Goal: Task Accomplishment & Management: Manage account settings

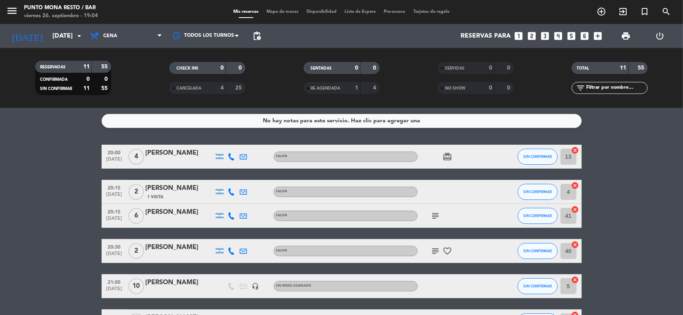
click at [451, 154] on icon "card_giftcard" at bounding box center [448, 157] width 10 height 10
click at [435, 213] on icon "subject" at bounding box center [436, 216] width 10 height 10
click at [437, 251] on icon "subject" at bounding box center [436, 251] width 10 height 10
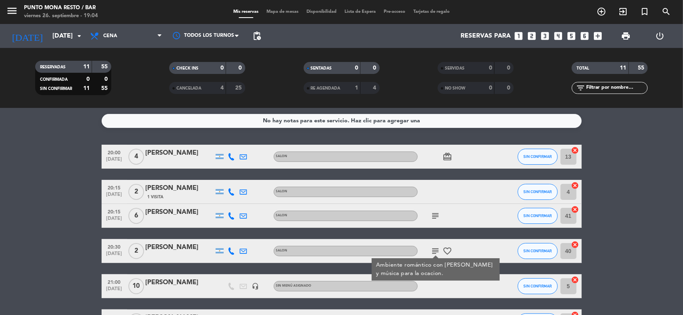
click at [450, 252] on icon "favorite_border" at bounding box center [448, 251] width 10 height 10
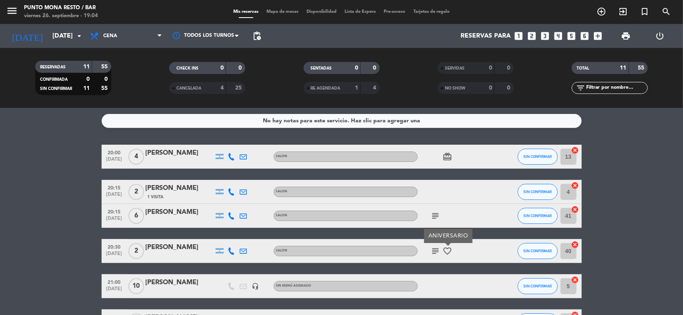
click at [446, 254] on icon "favorite_border" at bounding box center [448, 251] width 10 height 10
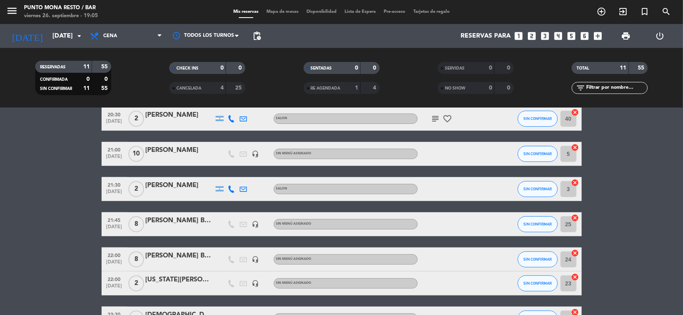
scroll to position [150, 0]
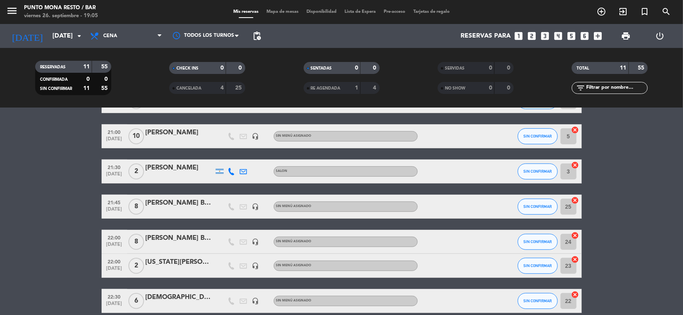
click at [180, 264] on div "[US_STATE][PERSON_NAME] BY [PERSON_NAME]" at bounding box center [180, 262] width 68 height 10
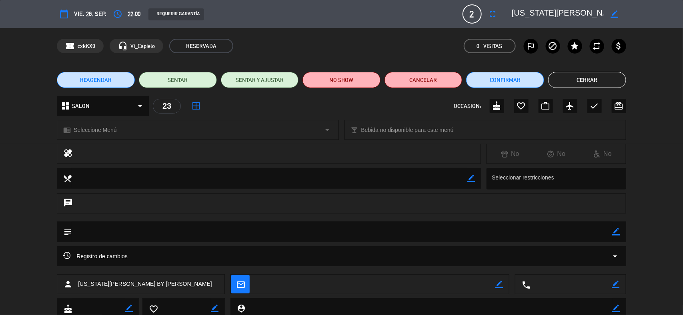
click at [584, 75] on button "Cerrar" at bounding box center [587, 80] width 78 height 16
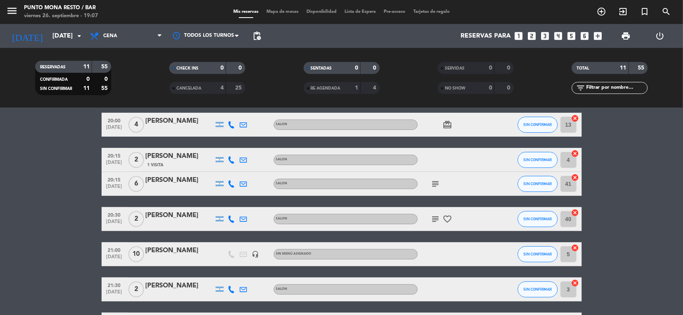
scroll to position [0, 0]
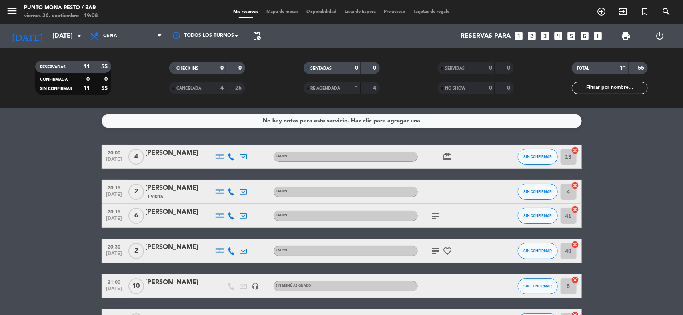
click at [444, 158] on icon "card_giftcard" at bounding box center [448, 157] width 10 height 10
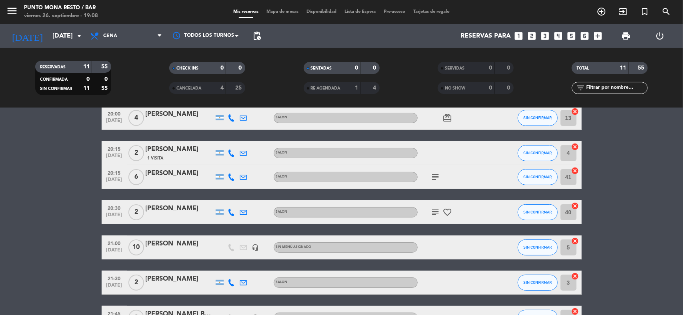
scroll to position [50, 0]
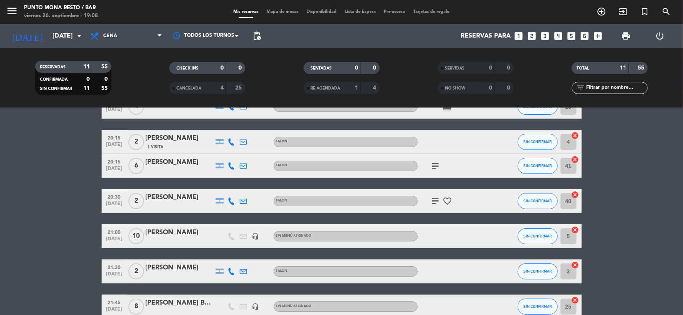
click at [435, 171] on div "subject" at bounding box center [454, 166] width 72 height 24
click at [436, 168] on icon "subject" at bounding box center [436, 166] width 10 height 10
click at [432, 165] on icon "subject" at bounding box center [436, 166] width 10 height 10
click at [438, 201] on icon "subject" at bounding box center [436, 201] width 10 height 10
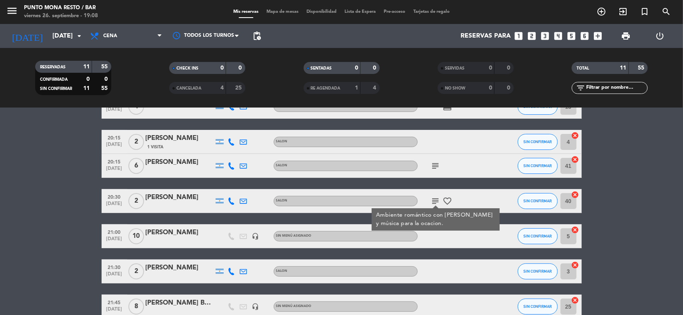
click at [449, 196] on div "subject Ambiente romántico con [PERSON_NAME] y música para la ocacion. favorite…" at bounding box center [454, 201] width 72 height 24
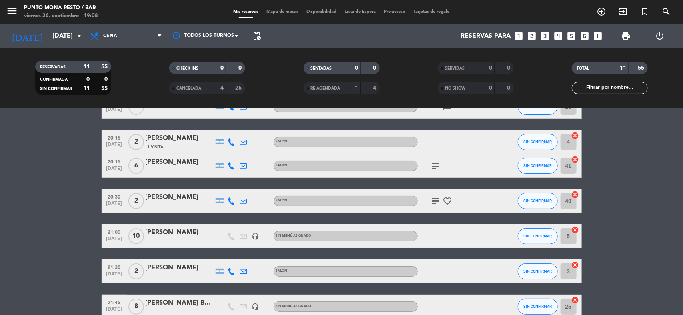
click at [447, 197] on icon "favorite_border" at bounding box center [448, 201] width 10 height 10
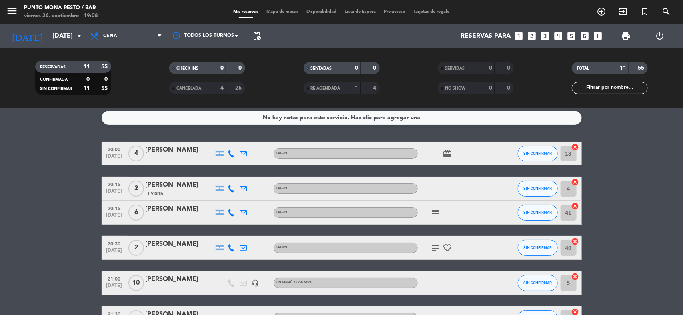
scroll to position [0, 0]
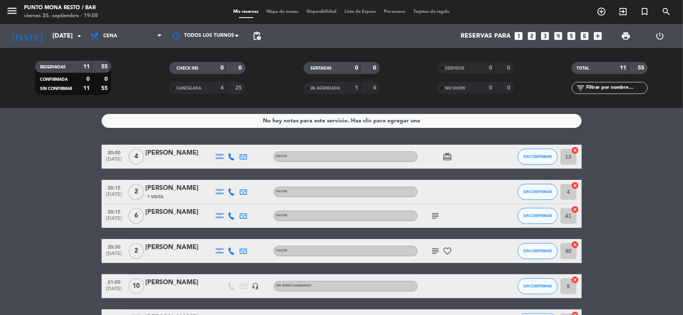
click at [451, 158] on icon "card_giftcard" at bounding box center [448, 157] width 10 height 10
click at [524, 151] on button "SIN CONFIRMAR" at bounding box center [538, 157] width 40 height 16
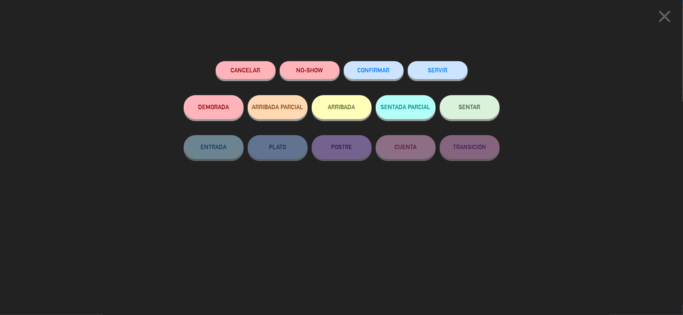
click at [457, 95] on div "SENTAR" at bounding box center [470, 115] width 60 height 40
click at [460, 105] on span "SENTAR" at bounding box center [470, 107] width 22 height 7
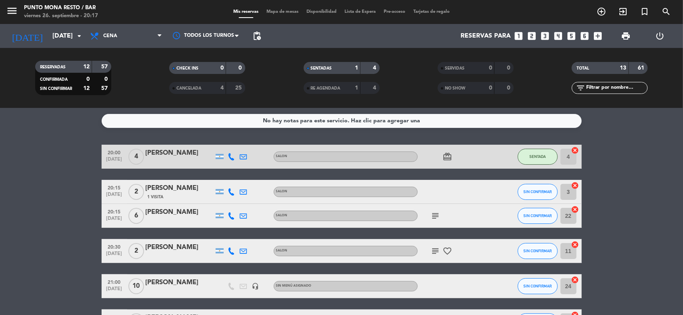
click at [447, 154] on icon "card_giftcard" at bounding box center [448, 157] width 10 height 10
click at [446, 154] on icon "card_giftcard" at bounding box center [448, 157] width 10 height 10
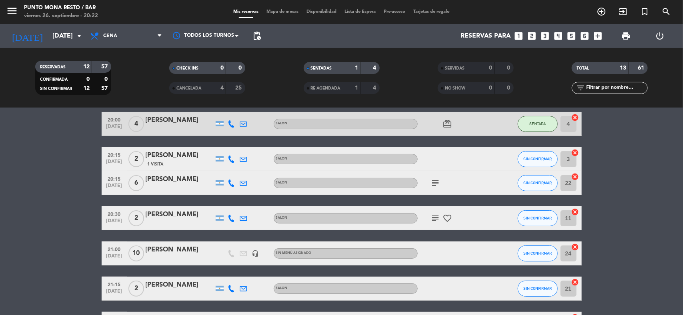
scroll to position [50, 0]
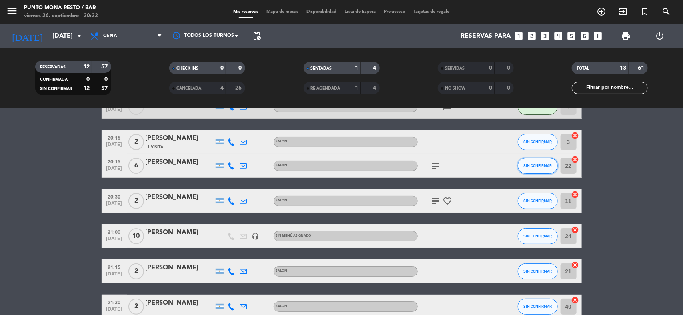
click at [533, 165] on span "SIN CONFIRMAR" at bounding box center [537, 166] width 28 height 4
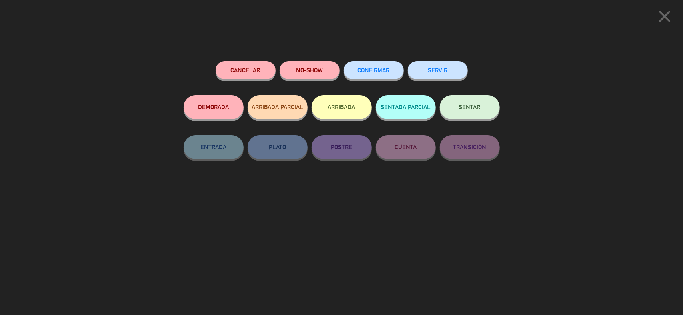
click at [488, 106] on button "SENTAR" at bounding box center [470, 107] width 60 height 24
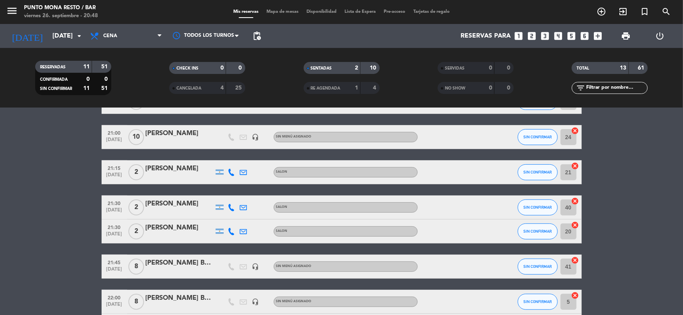
scroll to position [150, 0]
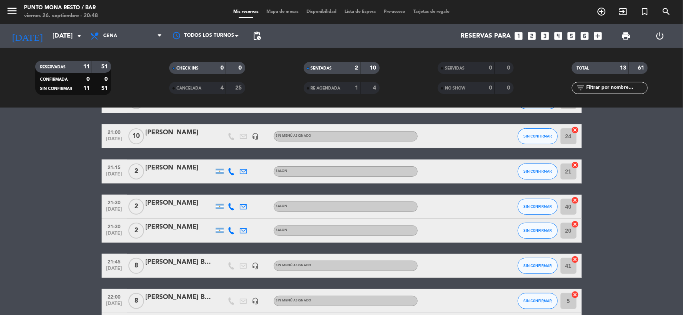
drag, startPoint x: 207, startPoint y: 124, endPoint x: 151, endPoint y: 151, distance: 62.2
click at [151, 151] on div "20:00 [DATE] 4 [PERSON_NAME] SALON card_giftcard SENTADA 4 cancel 20:15 [DATE] …" at bounding box center [342, 201] width 480 height 413
click at [0, 147] on bookings-row "20:00 [DATE] 4 [PERSON_NAME] SALON card_giftcard SENTADA 4 cancel 20:15 [DATE] …" at bounding box center [341, 201] width 683 height 413
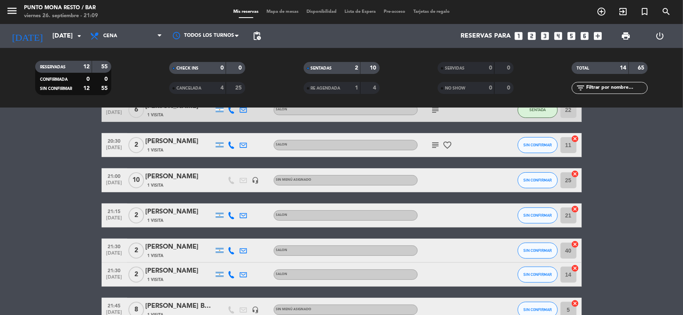
scroll to position [100, 0]
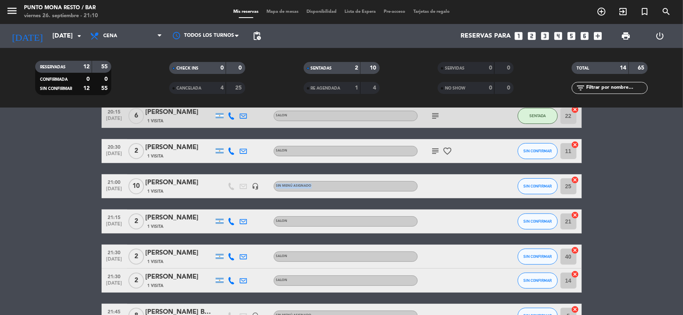
drag, startPoint x: 268, startPoint y: 180, endPoint x: 467, endPoint y: 191, distance: 199.5
click at [467, 191] on div "21:00 [DATE] [PERSON_NAME] 1 Visita headset_mic Sin menú asignado SIN CONFIRMAR…" at bounding box center [342, 186] width 480 height 24
click at [468, 188] on div at bounding box center [454, 186] width 72 height 24
